Goal: Use online tool/utility: Use online tool/utility

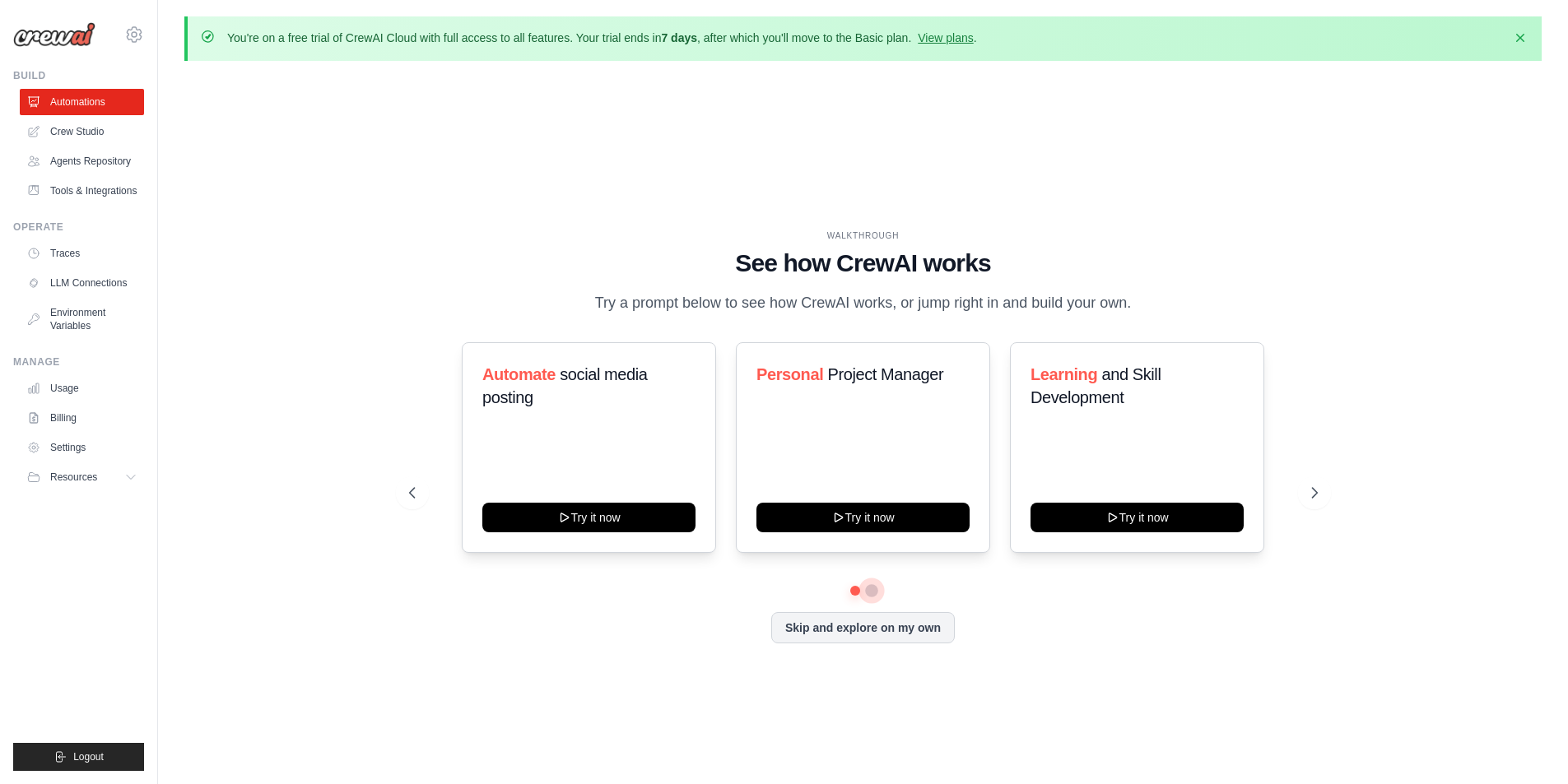
click at [874, 592] on button at bounding box center [871, 591] width 13 height 13
click at [852, 591] on button at bounding box center [854, 590] width 11 height 11
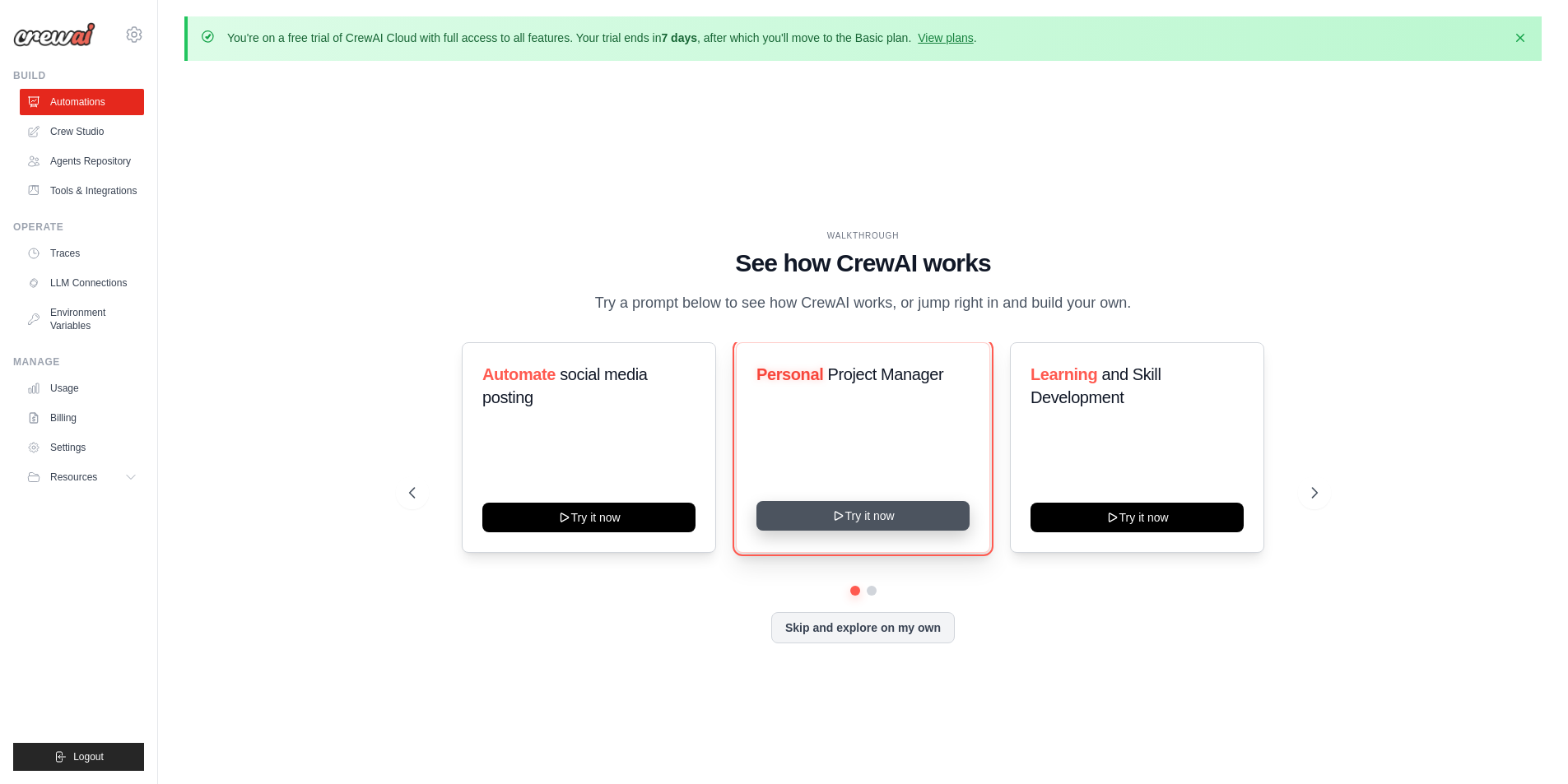
click at [874, 515] on button "Try it now" at bounding box center [863, 515] width 213 height 29
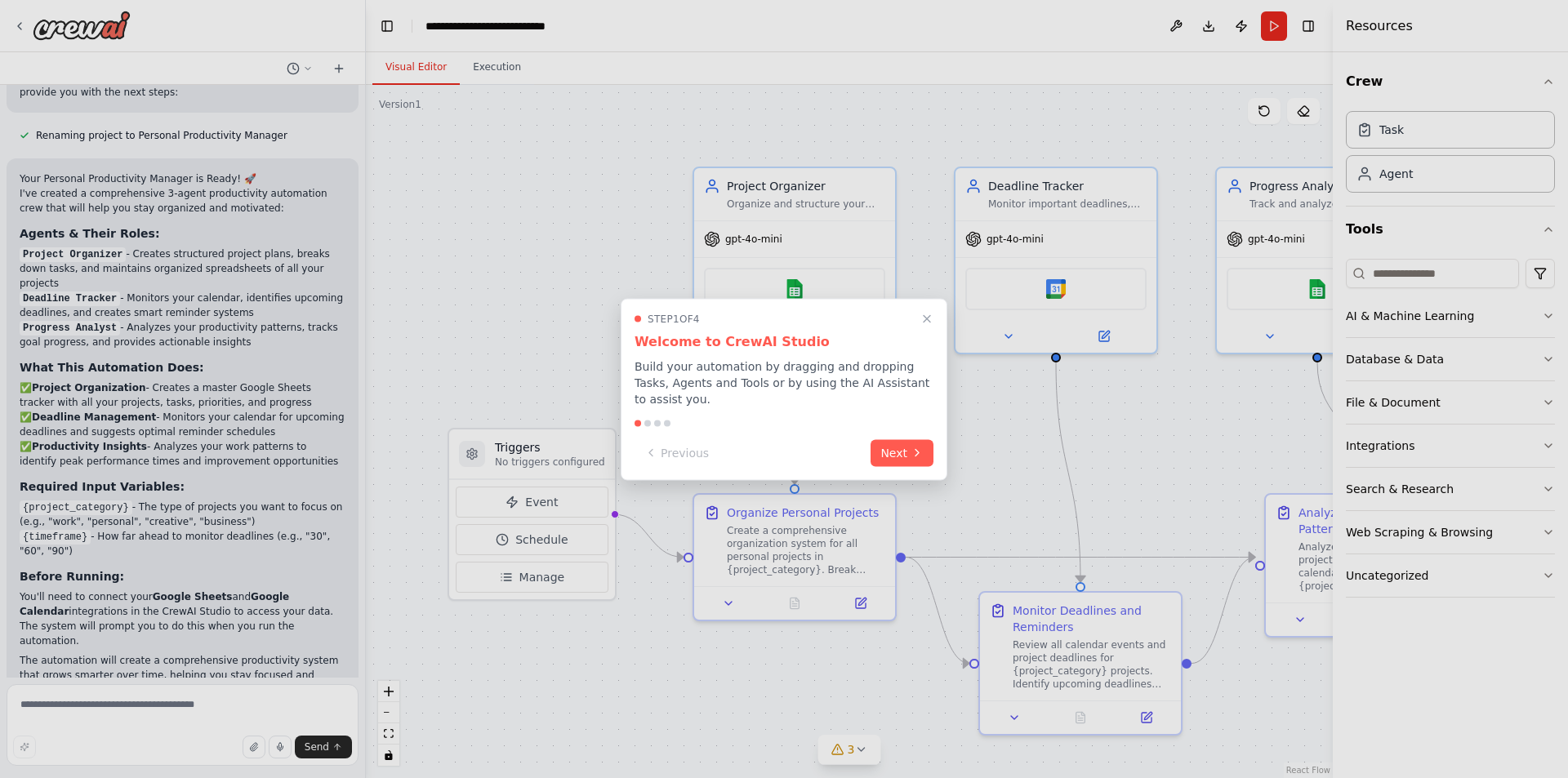
scroll to position [945, 0]
click at [485, 64] on div at bounding box center [784, 389] width 1568 height 778
